Goal: Complete application form

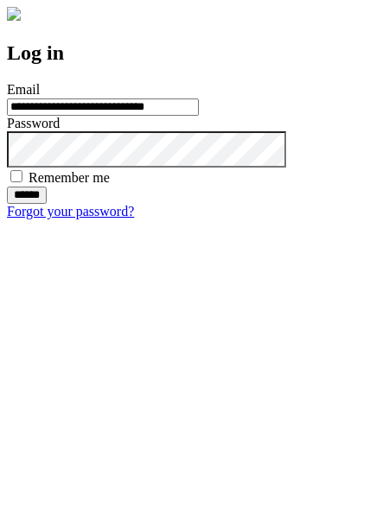
type input "**********"
click at [47, 204] on input "******" at bounding box center [27, 195] width 40 height 17
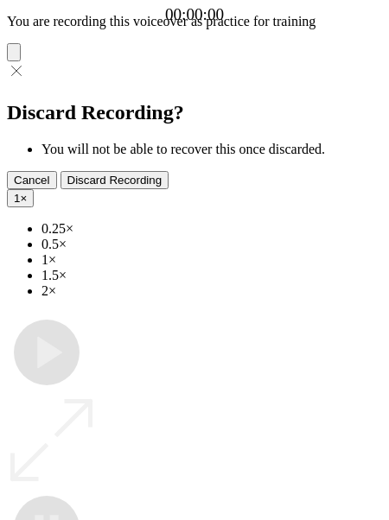
type input "**********"
